Goal: Check status: Check status

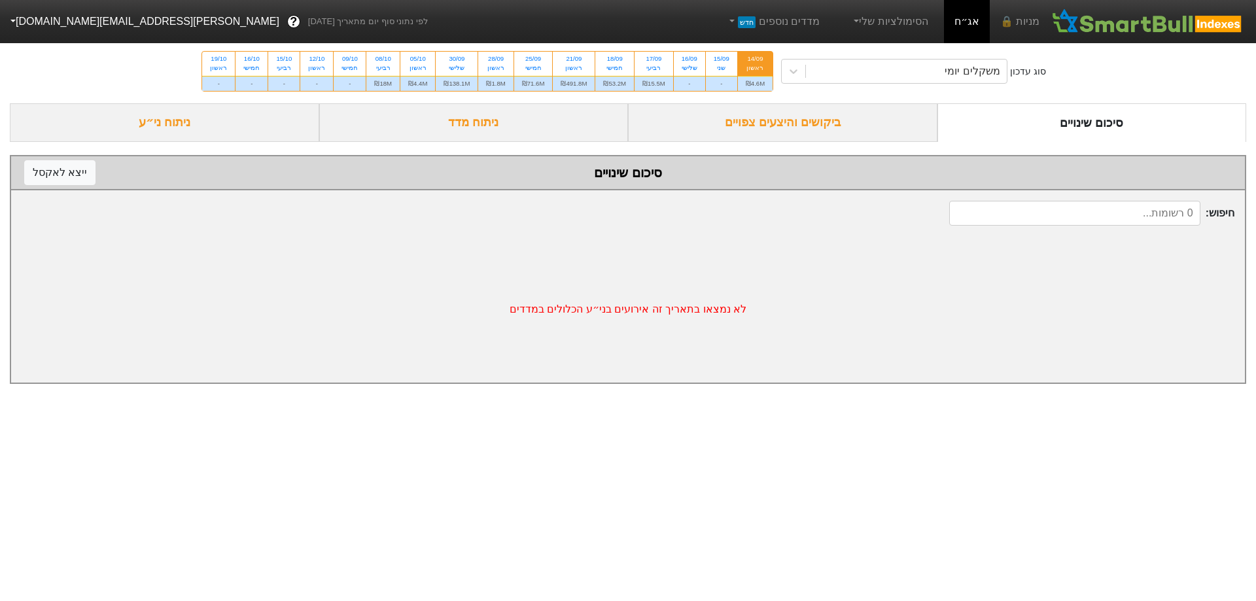
click at [751, 134] on div "ביקושים והיצעים צפויים" at bounding box center [782, 122] width 309 height 39
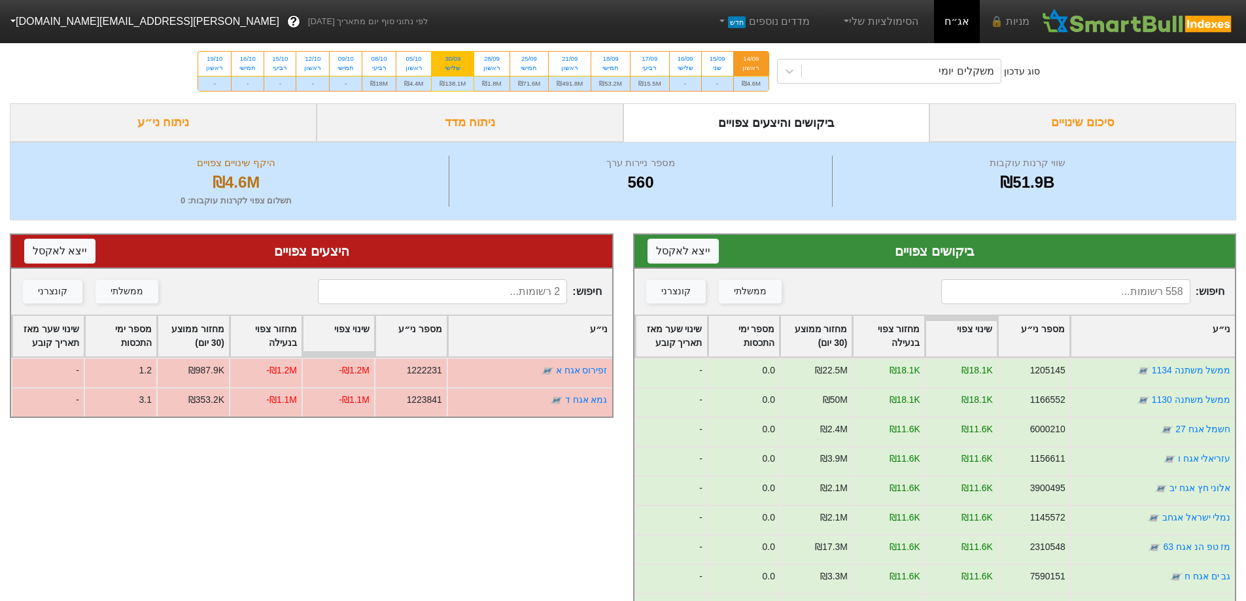
click at [466, 82] on div "₪138.1M" at bounding box center [453, 83] width 42 height 15
click at [453, 60] on input "30/09 שלישי ₪138.1M" at bounding box center [448, 56] width 9 height 9
radio input "true"
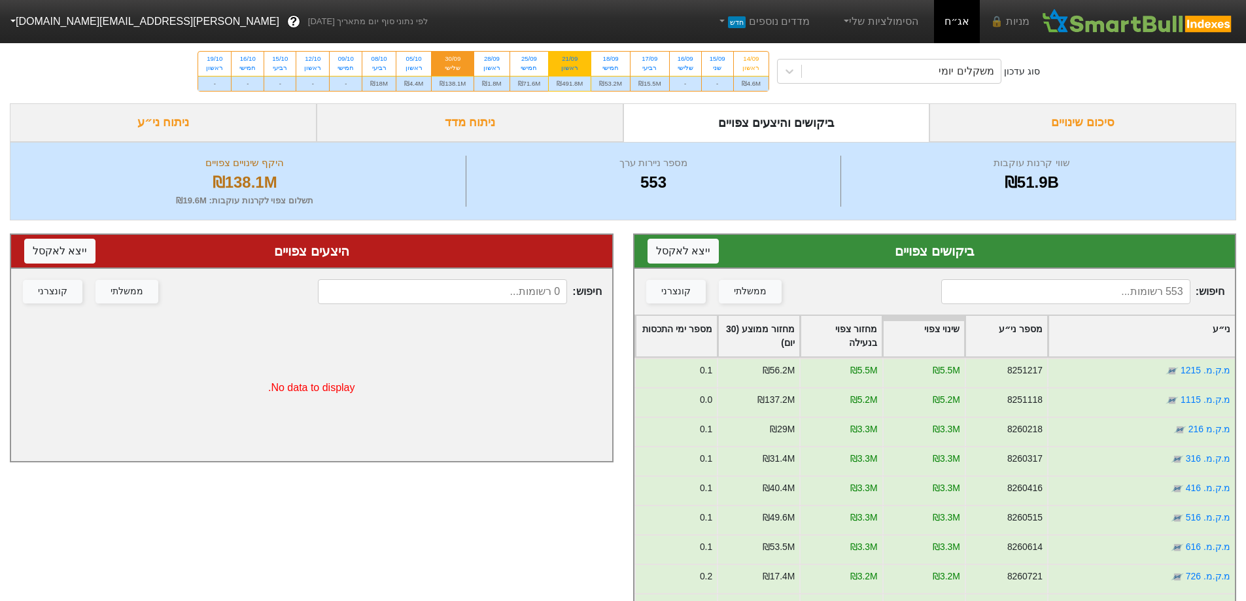
click at [585, 89] on div "₪491.8M" at bounding box center [570, 83] width 42 height 15
click at [570, 60] on input "21/09 ראשון ₪491.8M" at bounding box center [565, 56] width 9 height 9
radio input "true"
